Goal: Navigation & Orientation: Find specific page/section

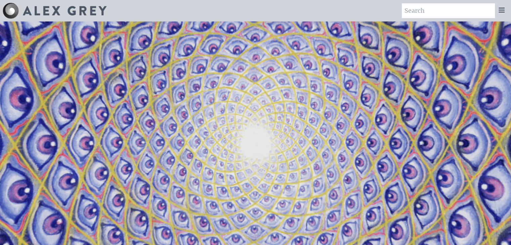
click at [501, 10] on icon at bounding box center [501, 10] width 8 height 8
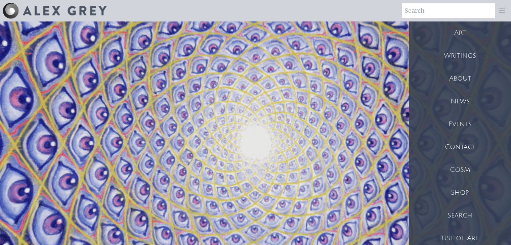
click at [458, 72] on div "About" at bounding box center [460, 78] width 102 height 23
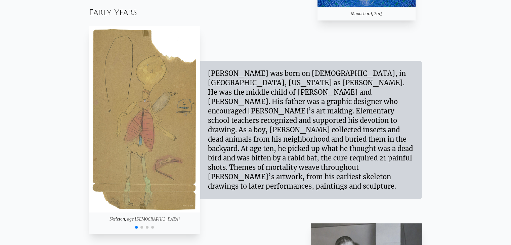
scroll to position [552, 0]
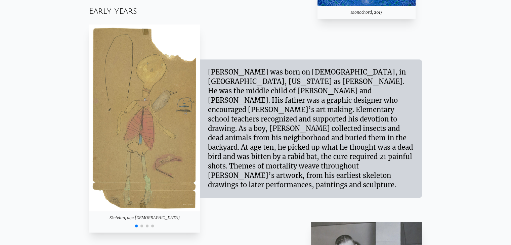
click at [141, 147] on img "1 / 4" at bounding box center [144, 118] width 111 height 187
click at [141, 225] on span "Go to slide 2" at bounding box center [141, 226] width 3 height 3
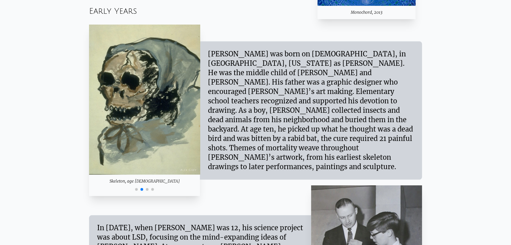
click at [147, 190] on span "Go to slide 3" at bounding box center [147, 189] width 3 height 3
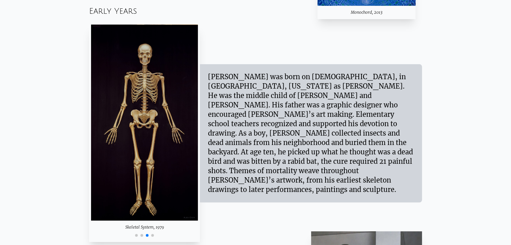
click at [151, 233] on div at bounding box center [144, 235] width 111 height 8
click at [152, 235] on span "Go to slide 4" at bounding box center [152, 235] width 3 height 3
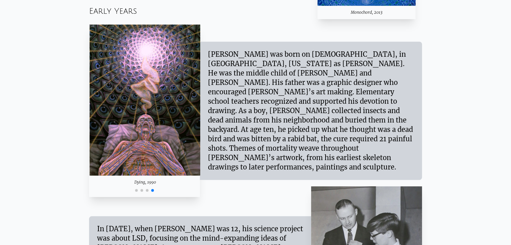
click at [135, 190] on div at bounding box center [144, 190] width 111 height 8
click at [135, 190] on span "Go to slide 1" at bounding box center [136, 190] width 3 height 3
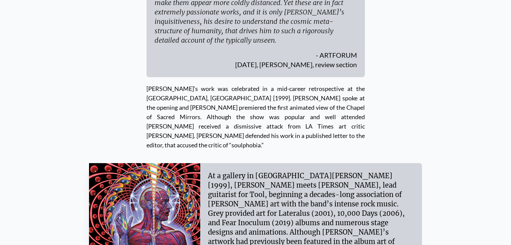
scroll to position [2603, 0]
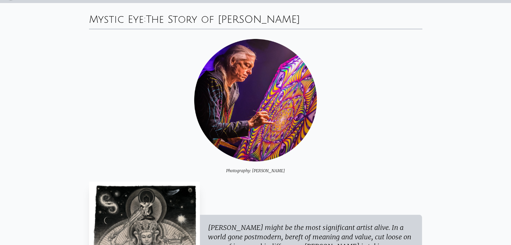
scroll to position [4, 0]
